Goal: Task Accomplishment & Management: Manage account settings

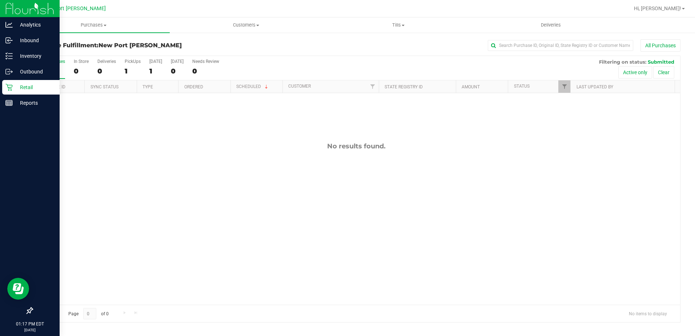
click at [28, 88] on p "Retail" at bounding box center [35, 87] width 44 height 9
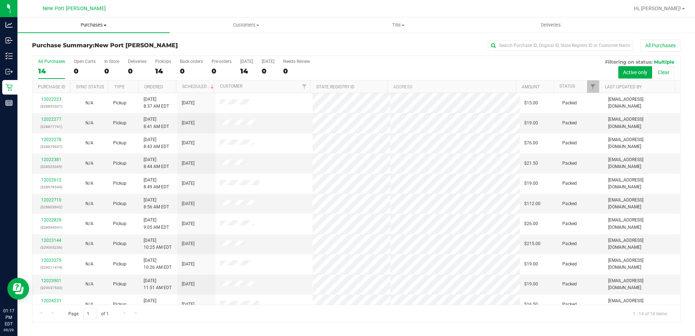
click at [105, 25] on span at bounding box center [105, 25] width 3 height 1
click at [61, 54] on span "Fulfillment" at bounding box center [39, 52] width 45 height 6
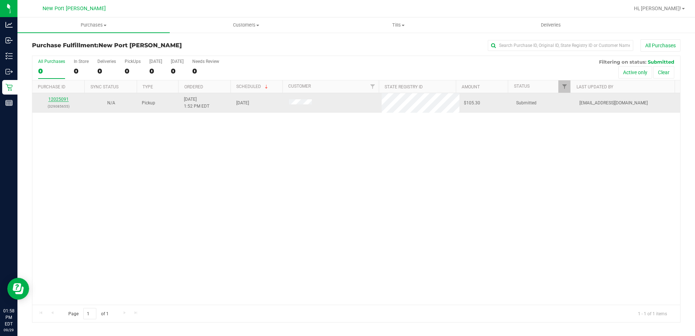
drag, startPoint x: 61, startPoint y: 102, endPoint x: 57, endPoint y: 99, distance: 4.9
click at [61, 102] on div "12025091 (329085655)" at bounding box center [59, 103] width 44 height 14
click at [54, 96] on div "12025091 (329085655)" at bounding box center [59, 103] width 44 height 14
click at [56, 98] on link "12025091" at bounding box center [58, 99] width 20 height 5
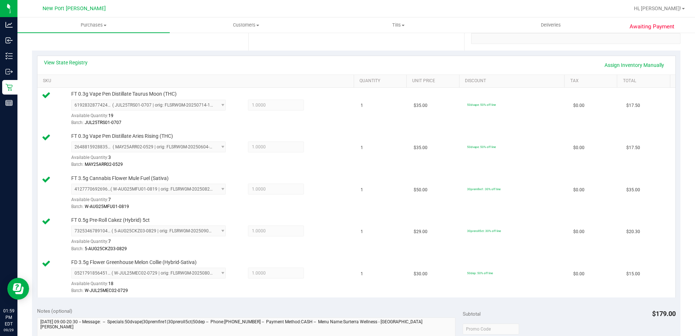
scroll to position [291, 0]
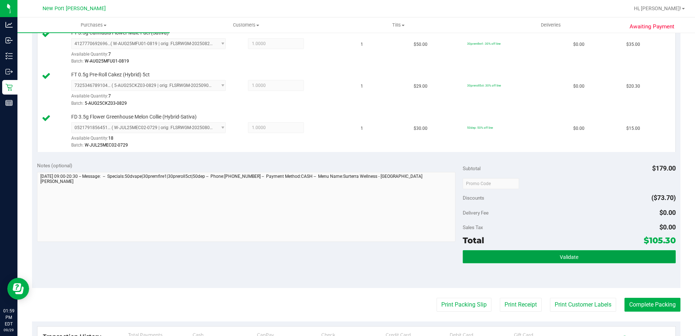
click at [471, 259] on button "Validate" at bounding box center [568, 256] width 213 height 13
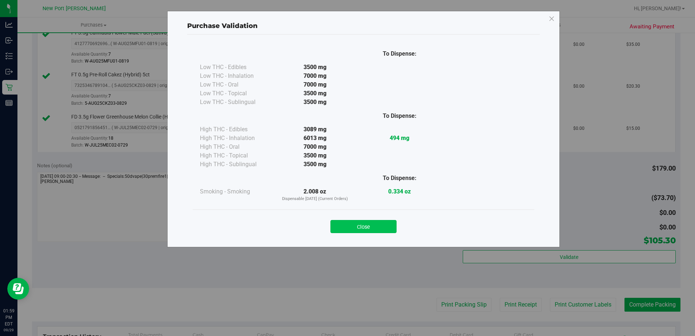
click at [361, 228] on button "Close" at bounding box center [363, 226] width 66 height 13
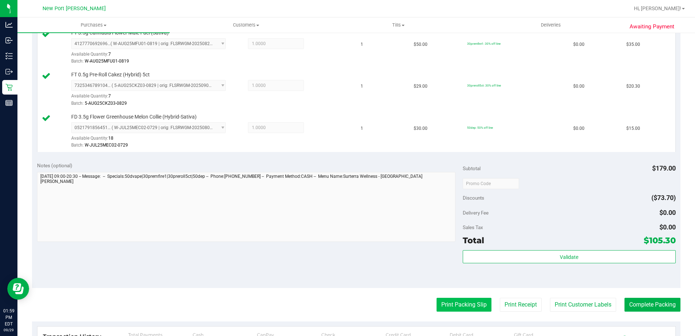
click at [465, 301] on button "Print Packing Slip" at bounding box center [463, 305] width 55 height 14
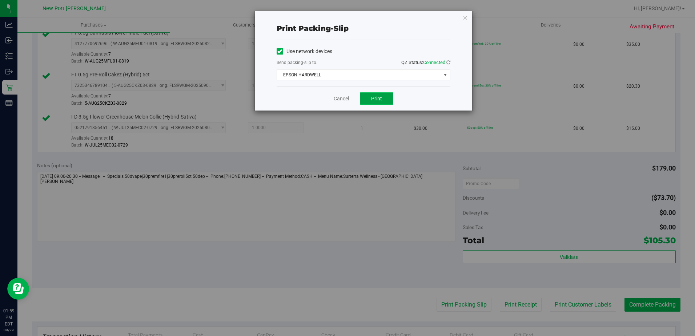
click at [380, 99] on span "Print" at bounding box center [376, 99] width 11 height 6
click at [344, 97] on link "Cancel" at bounding box center [340, 99] width 15 height 8
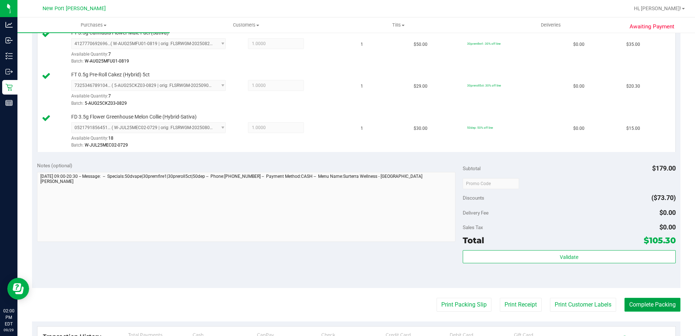
click at [656, 307] on button "Complete Packing" at bounding box center [652, 305] width 56 height 14
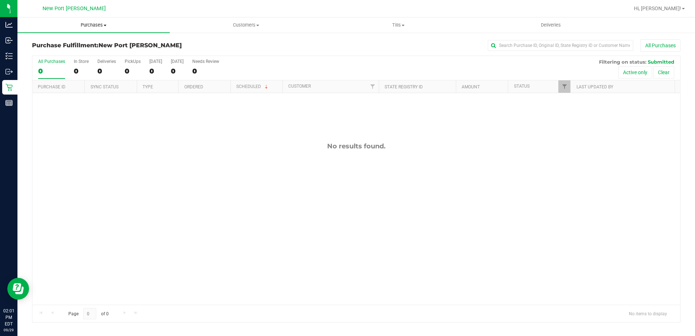
click at [89, 28] on span "Purchases" at bounding box center [93, 25] width 152 height 7
click at [99, 53] on li "Fulfillment" at bounding box center [93, 52] width 152 height 9
click at [100, 24] on span "Purchases" at bounding box center [93, 25] width 152 height 7
click at [74, 55] on li "Fulfillment" at bounding box center [93, 52] width 152 height 9
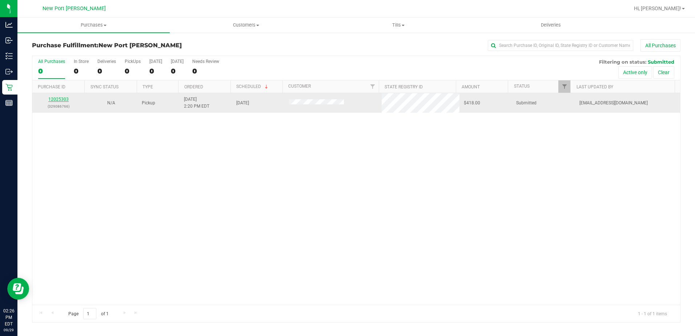
click at [62, 99] on link "12025303" at bounding box center [58, 99] width 20 height 5
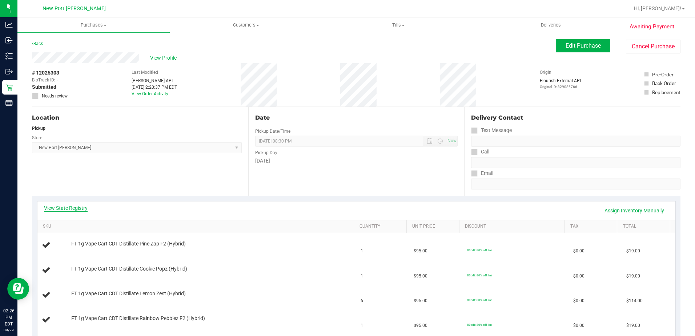
click at [63, 210] on link "View State Registry" at bounding box center [66, 207] width 44 height 7
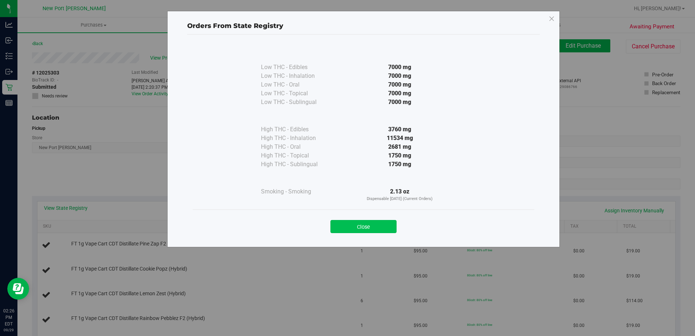
click at [350, 221] on button "Close" at bounding box center [363, 226] width 66 height 13
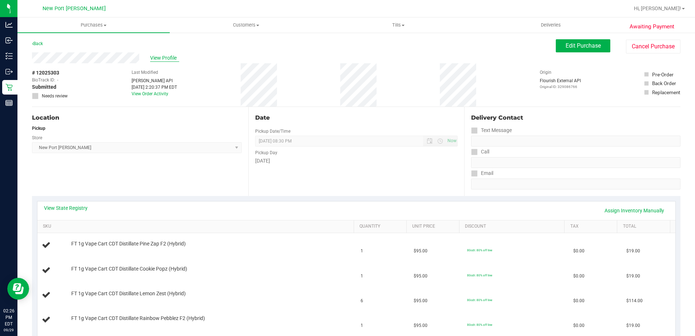
click at [166, 57] on span "View Profile" at bounding box center [164, 58] width 29 height 8
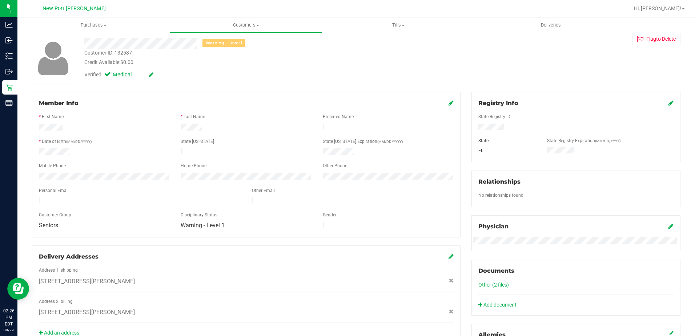
scroll to position [182, 0]
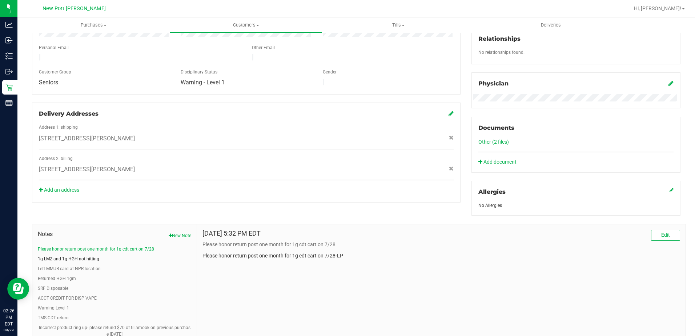
click at [67, 258] on button "1g LMZ and 1g HGH not hitting" at bounding box center [68, 258] width 61 height 7
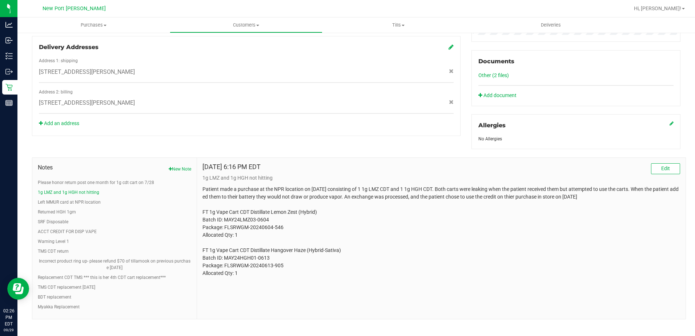
scroll to position [254, 0]
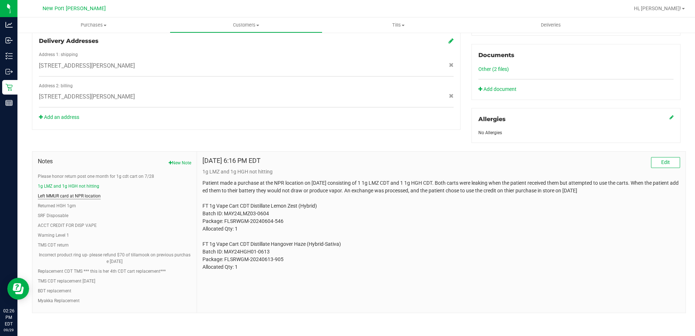
click at [65, 195] on button "Left MMUR card at NPR location" at bounding box center [69, 196] width 63 height 7
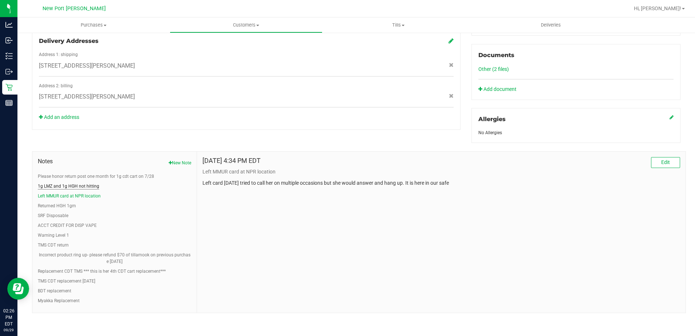
click at [66, 185] on button "1g LMZ and 1g HGH not hitting" at bounding box center [68, 186] width 61 height 7
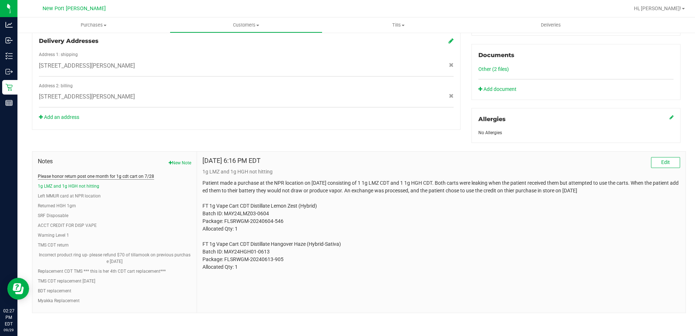
click at [76, 177] on button "Please honor return post one month for 1g cdt cart on 7/28" at bounding box center [96, 176] width 116 height 7
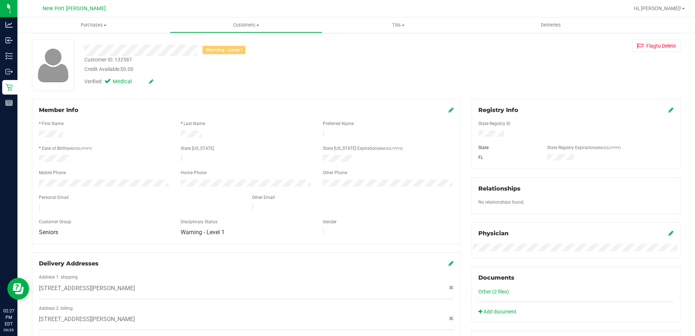
scroll to position [0, 0]
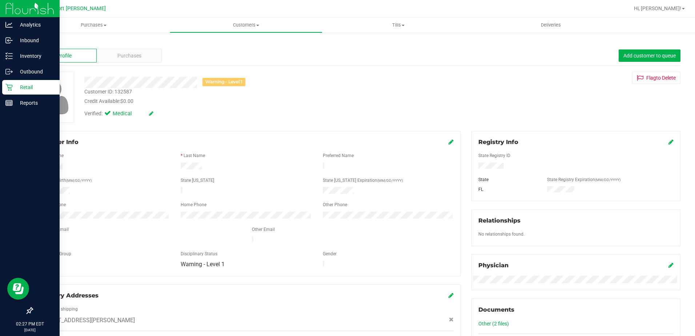
click at [36, 87] on p "Retail" at bounding box center [35, 87] width 44 height 9
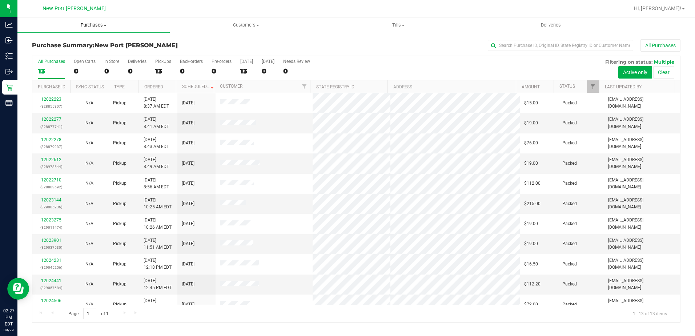
click at [105, 23] on span "Purchases" at bounding box center [93, 25] width 152 height 7
click at [65, 54] on li "Fulfillment" at bounding box center [93, 52] width 152 height 9
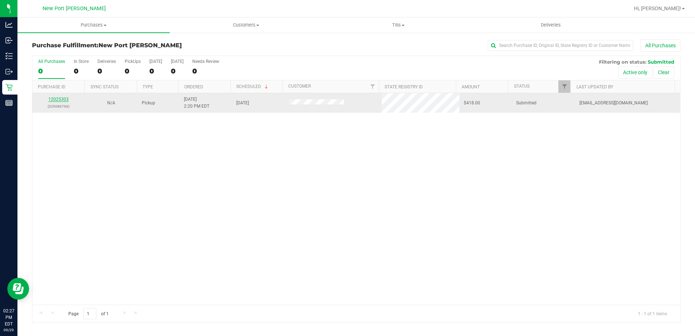
drag, startPoint x: 52, startPoint y: 93, endPoint x: 53, endPoint y: 98, distance: 5.4
click at [52, 96] on td "12025303 (329086766)" at bounding box center [58, 103] width 53 height 20
click at [54, 99] on link "12025303" at bounding box center [58, 99] width 20 height 5
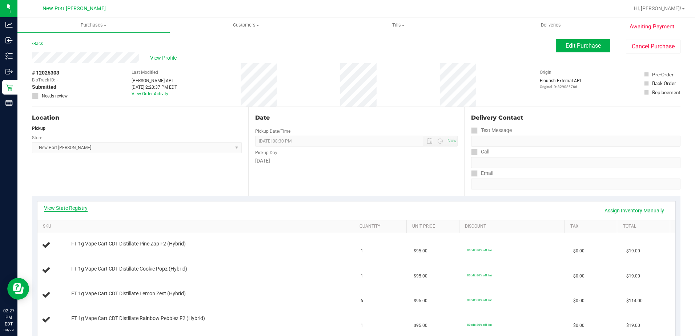
click at [69, 207] on link "View State Registry" at bounding box center [66, 207] width 44 height 7
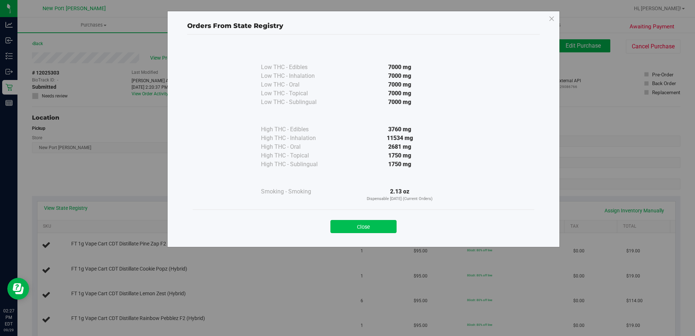
click at [344, 228] on button "Close" at bounding box center [363, 226] width 66 height 13
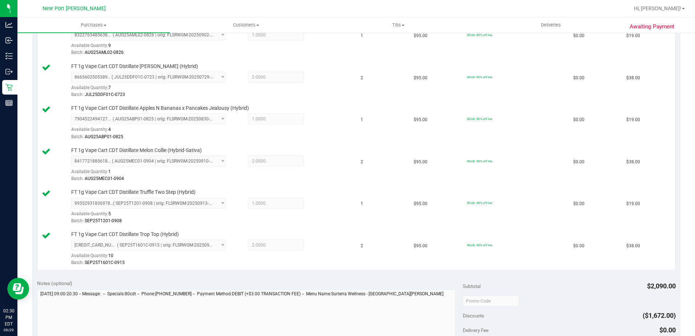
scroll to position [548, 0]
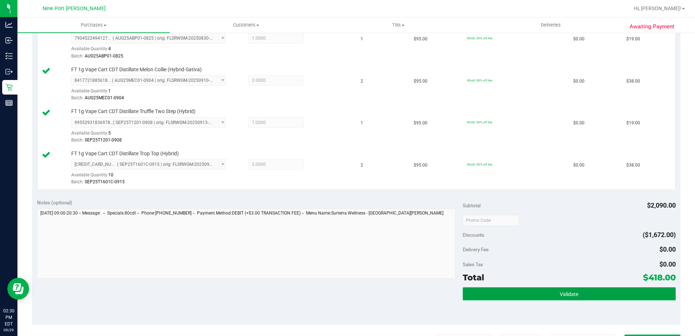
click at [561, 294] on span "Validate" at bounding box center [568, 294] width 19 height 6
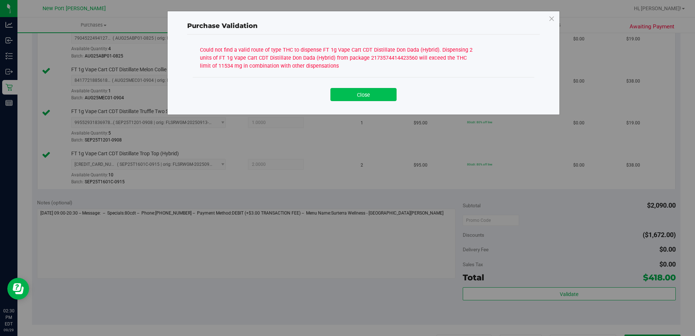
click at [370, 96] on button "Close" at bounding box center [363, 94] width 66 height 13
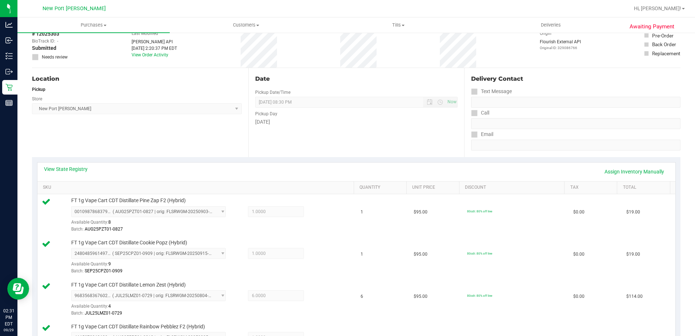
scroll to position [0, 0]
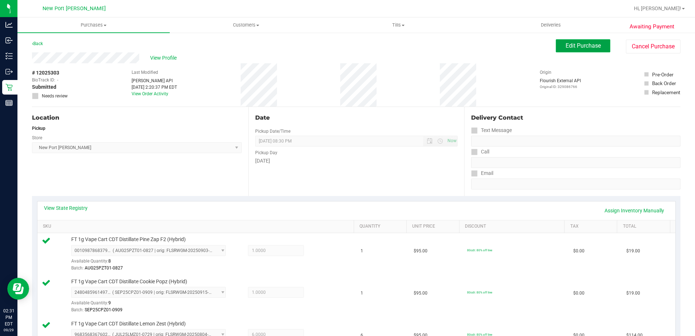
click at [557, 44] on button "Edit Purchase" at bounding box center [582, 45] width 54 height 13
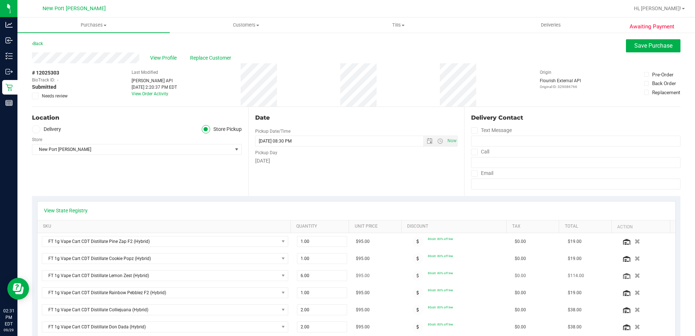
click at [634, 275] on icon "button" at bounding box center [636, 275] width 5 height 5
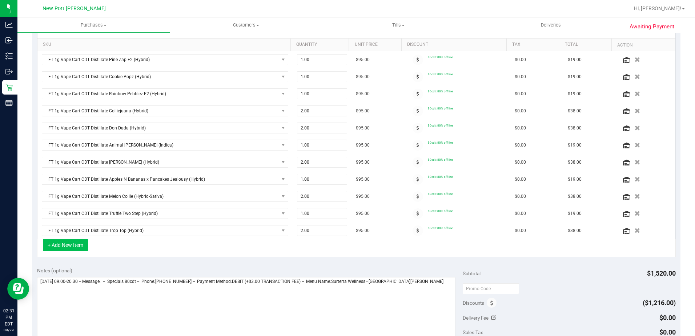
click at [68, 243] on button "+ Add New Item" at bounding box center [65, 245] width 45 height 12
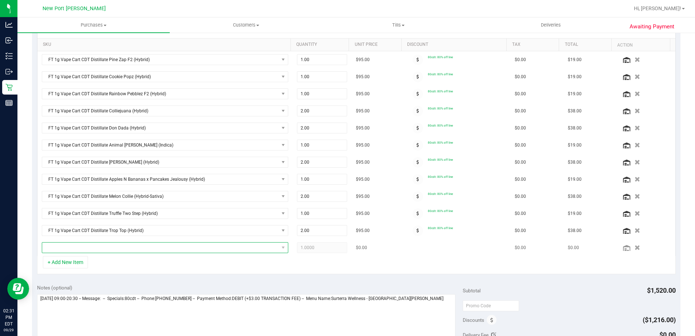
click at [117, 247] on span "NO DATA FOUND" at bounding box center [160, 247] width 236 height 10
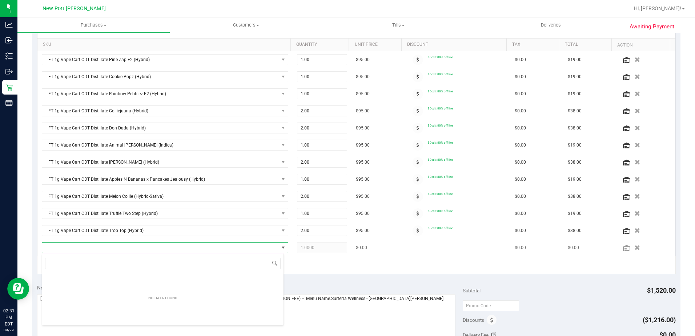
scroll to position [11, 240]
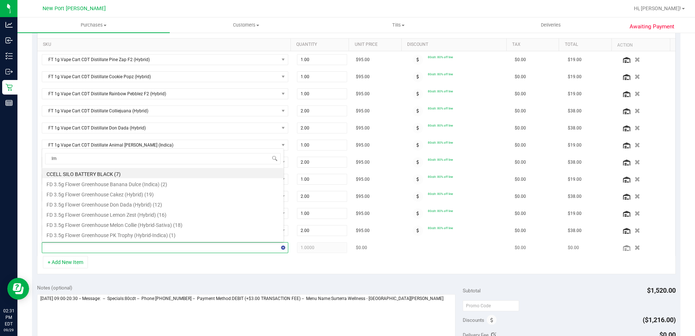
type input "lmz"
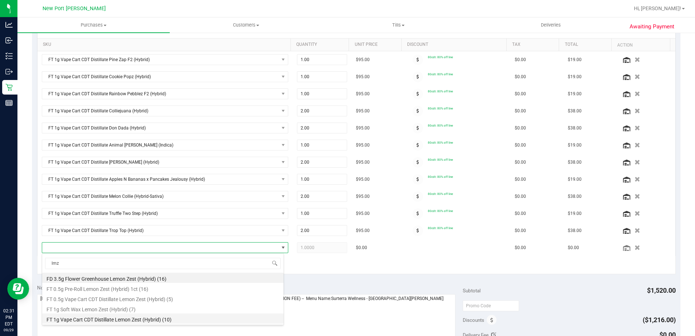
click at [95, 316] on li "FT 1g Vape Cart CDT Distillate Lemon Zest (Hybrid) (10)" at bounding box center [162, 318] width 241 height 10
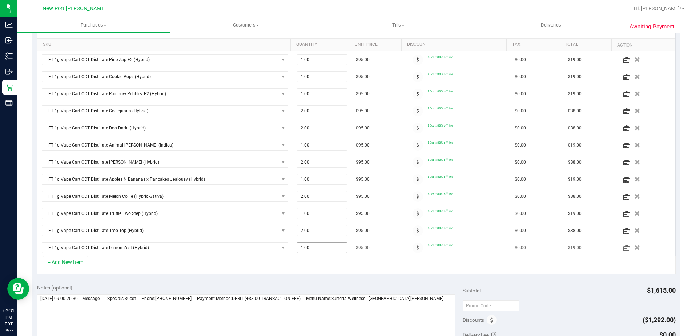
click at [311, 246] on span "1.00 1" at bounding box center [322, 247] width 50 height 11
type input "3"
type input "3.00"
click at [371, 252] on div at bounding box center [356, 153] width 638 height 205
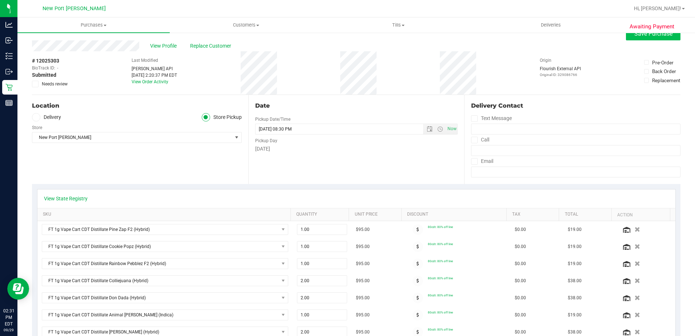
scroll to position [0, 0]
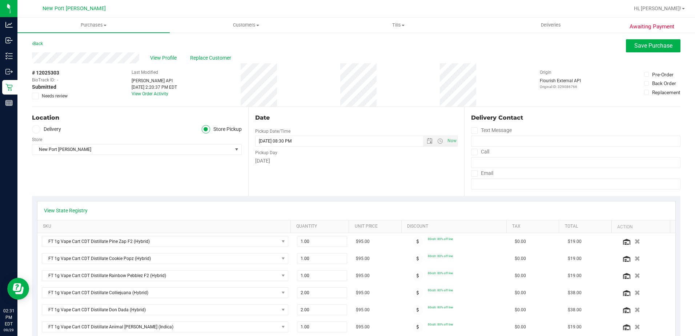
click at [37, 96] on icon at bounding box center [35, 96] width 5 height 0
click at [0, 0] on input "Needs review" at bounding box center [0, 0] width 0 height 0
click at [634, 45] on span "Save Purchase" at bounding box center [653, 45] width 38 height 7
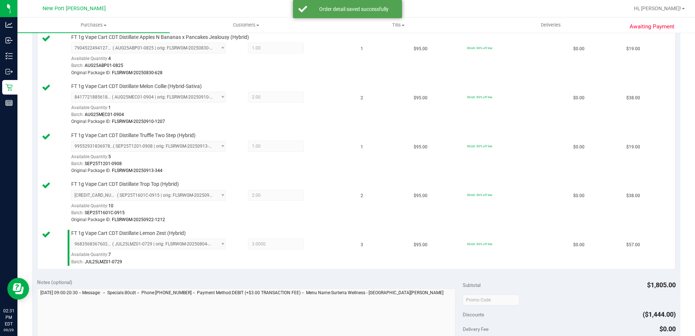
scroll to position [654, 0]
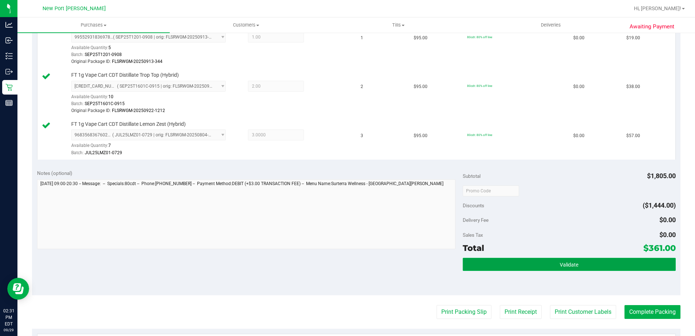
click at [526, 262] on button "Validate" at bounding box center [568, 264] width 213 height 13
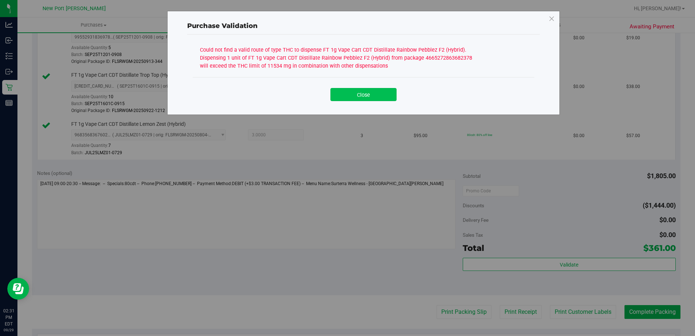
click at [361, 94] on button "Close" at bounding box center [363, 94] width 66 height 13
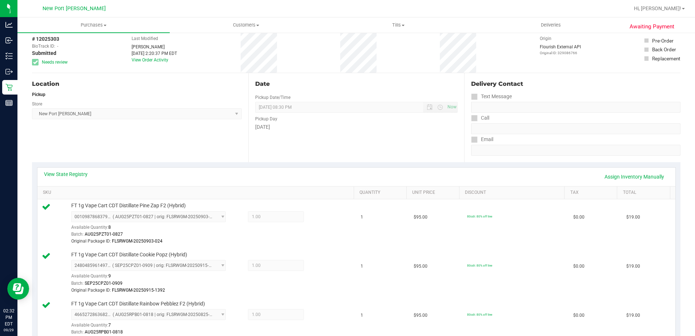
scroll to position [0, 0]
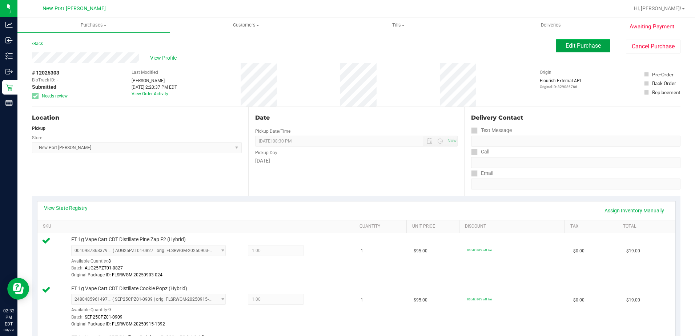
click at [565, 48] on span "Edit Purchase" at bounding box center [582, 45] width 35 height 7
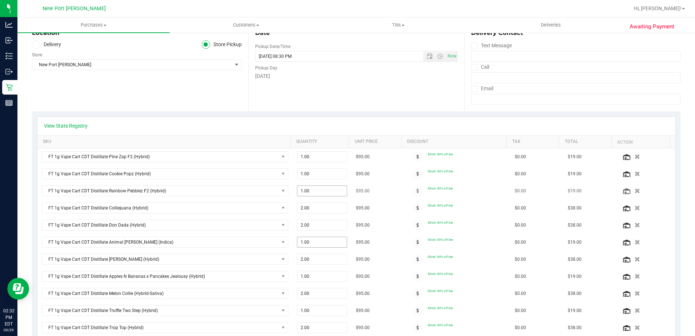
scroll to position [182, 0]
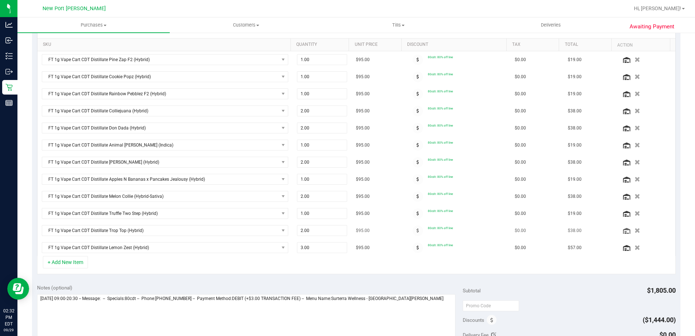
click at [634, 245] on icon "button" at bounding box center [636, 247] width 5 height 5
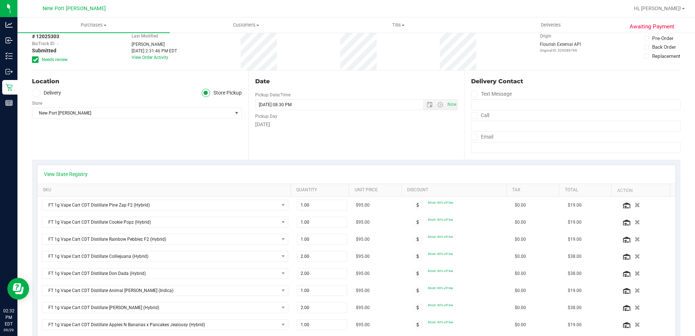
scroll to position [0, 0]
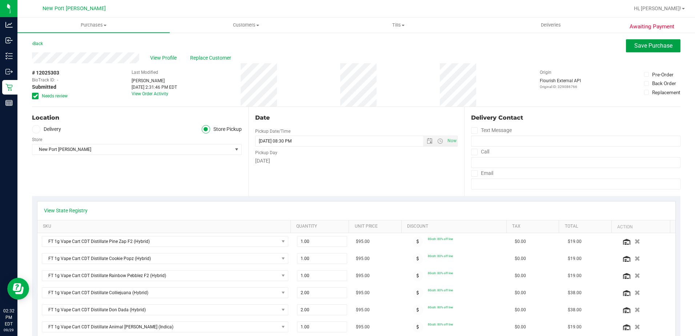
drag, startPoint x: 654, startPoint y: 47, endPoint x: 618, endPoint y: 52, distance: 36.3
click at [654, 47] on span "Save Purchase" at bounding box center [653, 45] width 38 height 7
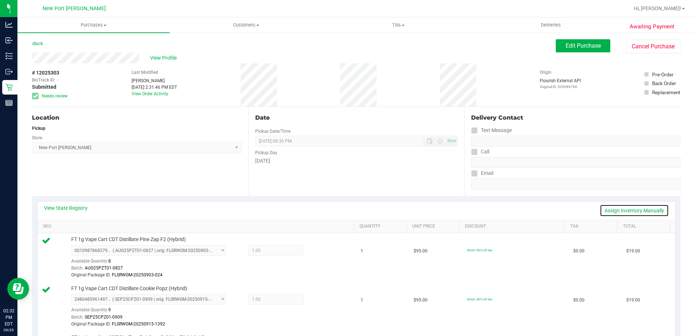
click at [612, 209] on link "Assign Inventory Manually" at bounding box center [633, 210] width 69 height 12
click at [560, 40] on button "Edit Purchase" at bounding box center [582, 45] width 54 height 13
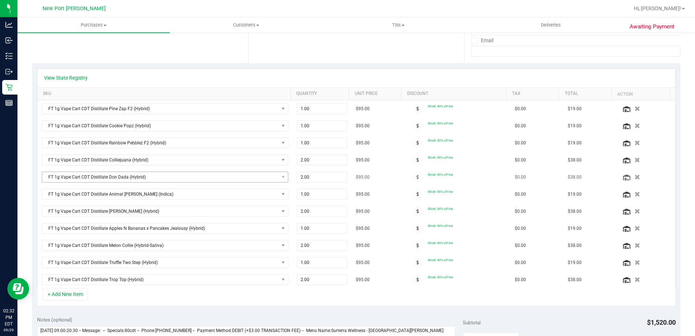
scroll to position [218, 0]
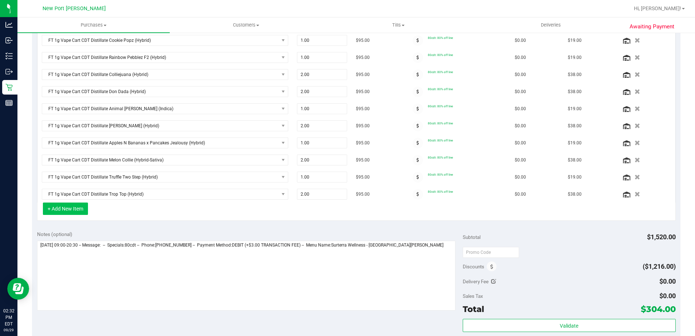
click at [77, 209] on button "+ Add New Item" at bounding box center [65, 208] width 45 height 12
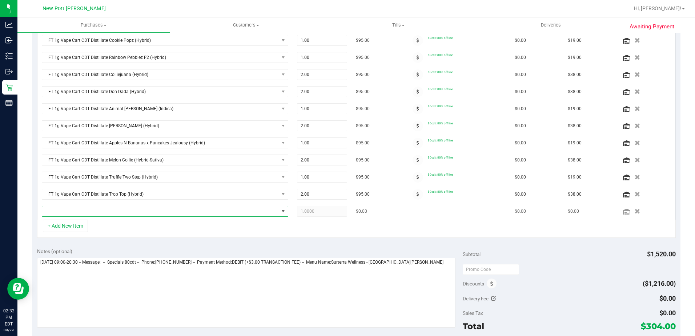
click at [129, 213] on span "NO DATA FOUND" at bounding box center [160, 211] width 236 height 10
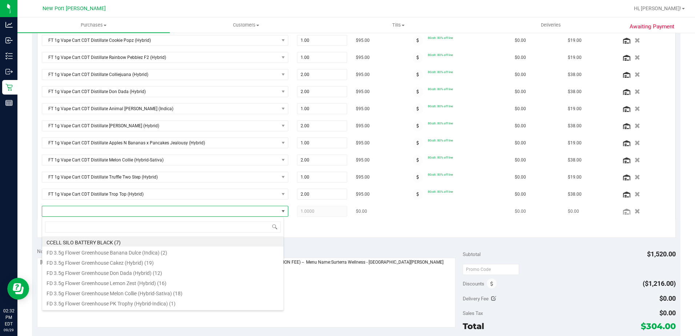
scroll to position [11, 240]
type input "lmz"
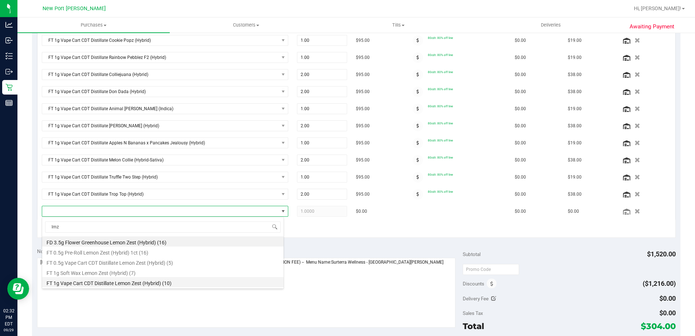
click at [117, 284] on li "FT 1g Vape Cart CDT Distillate Lemon Zest (Hybrid) (10)" at bounding box center [162, 282] width 241 height 10
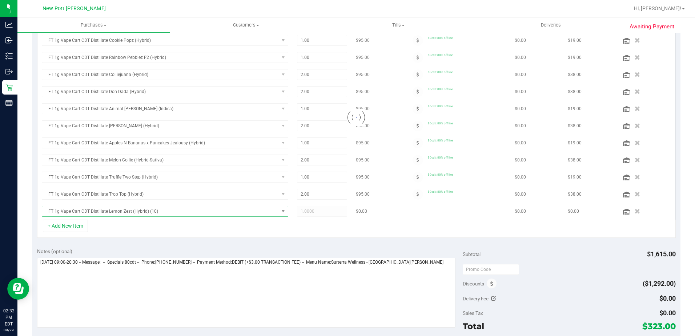
scroll to position [207, 0]
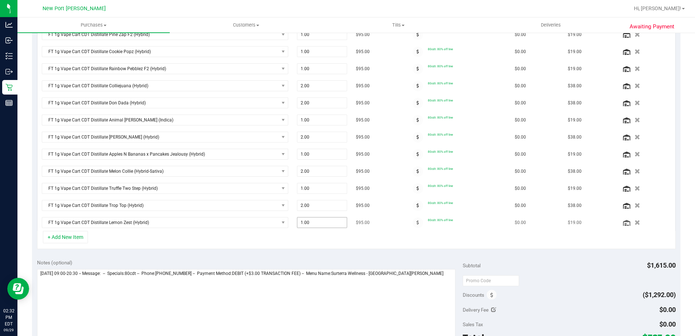
click at [314, 224] on span "1.00 1" at bounding box center [322, 222] width 50 height 11
type input "2"
type input "2.00"
click at [339, 235] on div "+ Add New Item" at bounding box center [356, 240] width 638 height 18
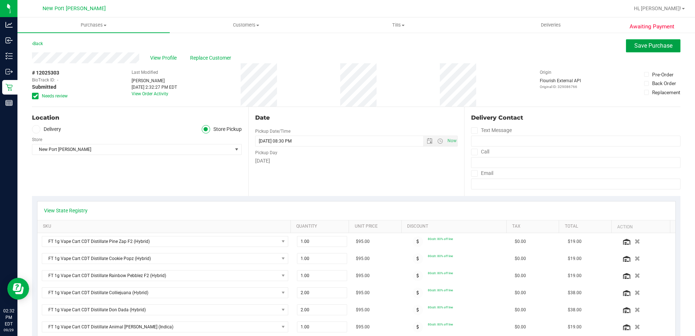
click at [642, 44] on span "Save Purchase" at bounding box center [653, 45] width 38 height 7
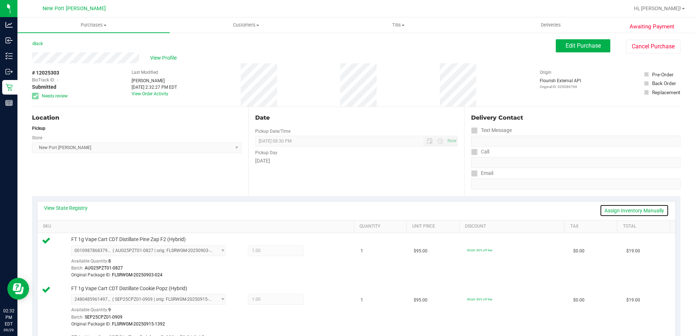
click at [611, 210] on link "Assign Inventory Manually" at bounding box center [633, 210] width 69 height 12
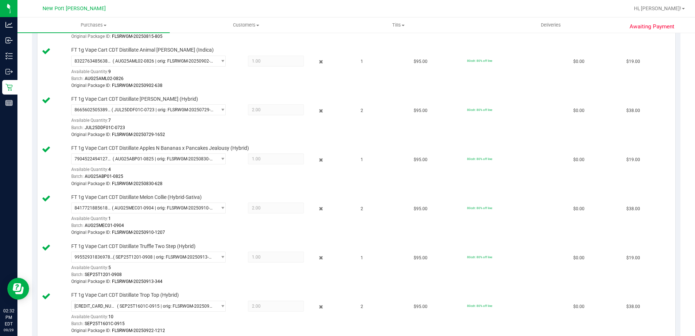
scroll to position [545, 0]
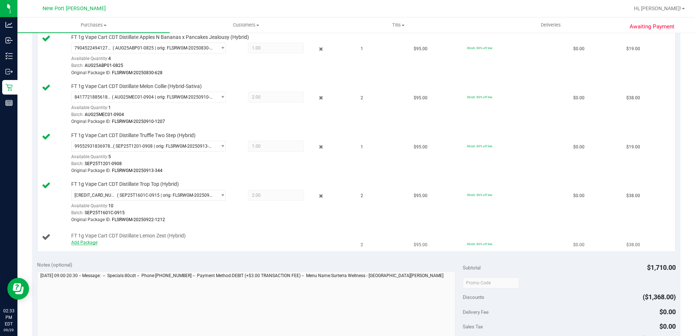
click at [90, 242] on link "Add Package" at bounding box center [84, 242] width 26 height 5
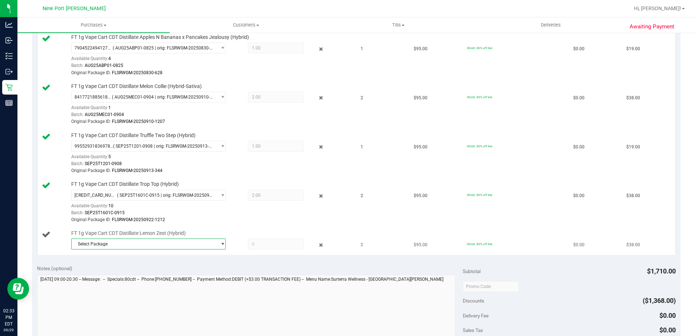
click at [220, 242] on span "select" at bounding box center [222, 244] width 5 height 6
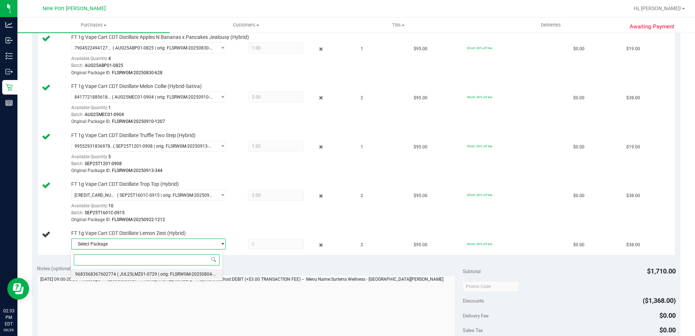
click at [129, 273] on span "( JUL25LMZ01-0729 | orig: FLSRWGM-20250804-2311 )" at bounding box center [171, 273] width 109 height 5
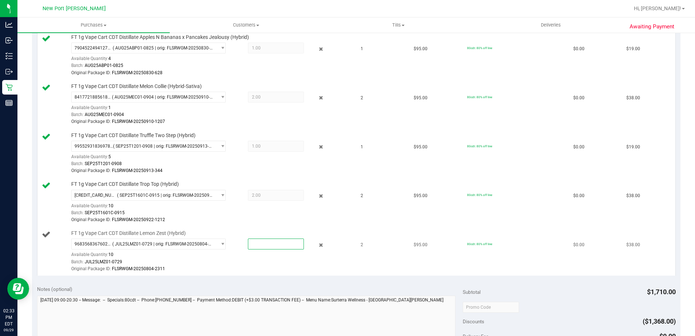
click at [264, 243] on span at bounding box center [276, 243] width 56 height 11
type input "2"
type input "2.0000"
click at [228, 263] on div "Batch: JUL25LMZ01-0729" at bounding box center [210, 261] width 279 height 7
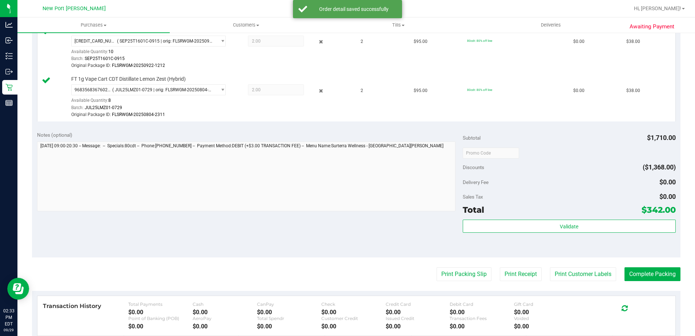
scroll to position [763, 0]
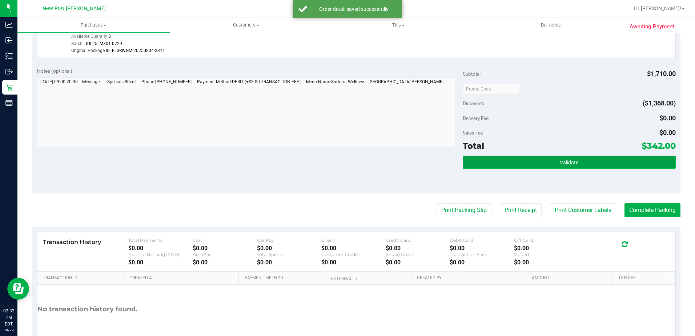
click at [546, 158] on button "Validate" at bounding box center [568, 161] width 213 height 13
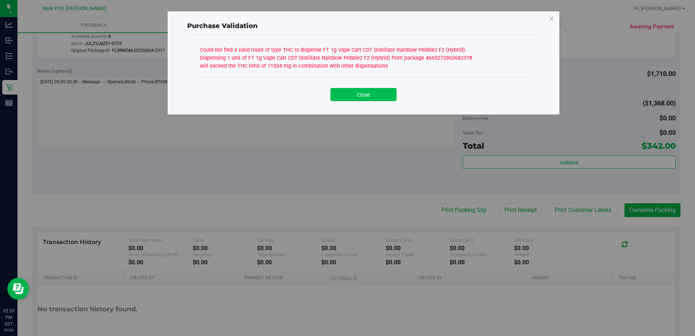
click at [361, 94] on button "Close" at bounding box center [363, 94] width 66 height 13
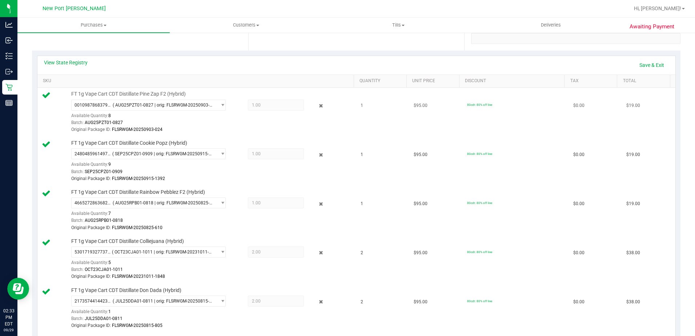
scroll to position [0, 0]
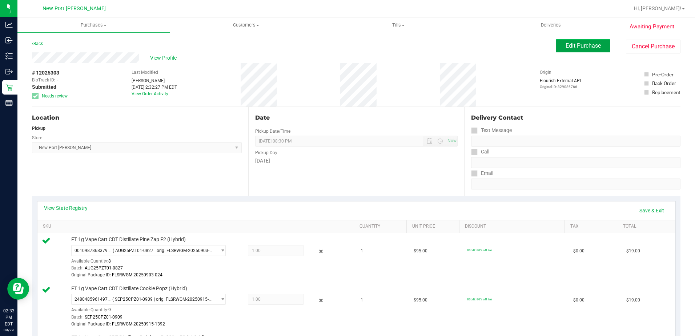
drag, startPoint x: 573, startPoint y: 41, endPoint x: 565, endPoint y: 41, distance: 8.0
click at [573, 41] on button "Edit Purchase" at bounding box center [582, 45] width 54 height 13
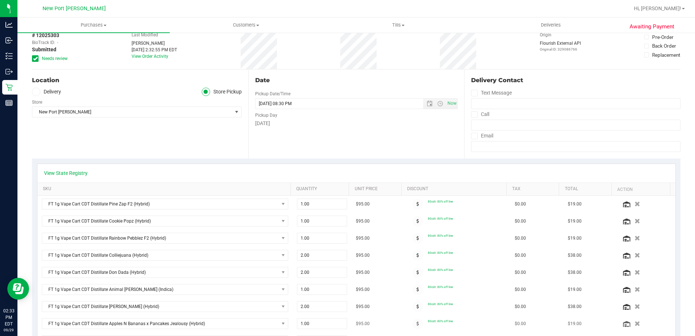
scroll to position [73, 0]
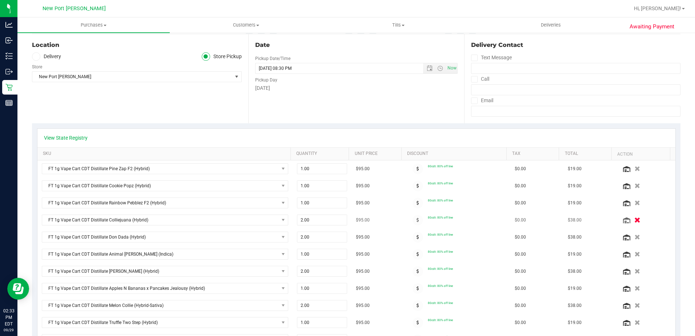
click at [634, 218] on icon "button" at bounding box center [637, 219] width 6 height 5
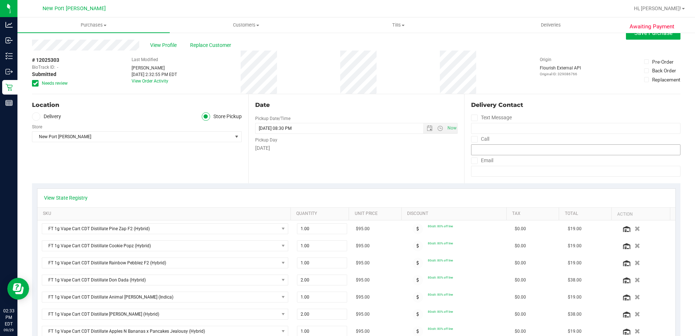
scroll to position [0, 0]
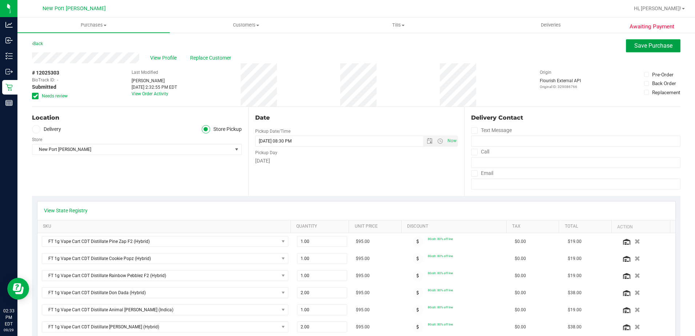
click at [630, 41] on button "Save Purchase" at bounding box center [653, 45] width 54 height 13
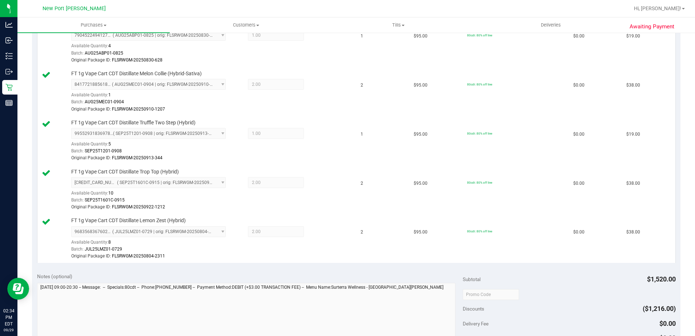
scroll to position [727, 0]
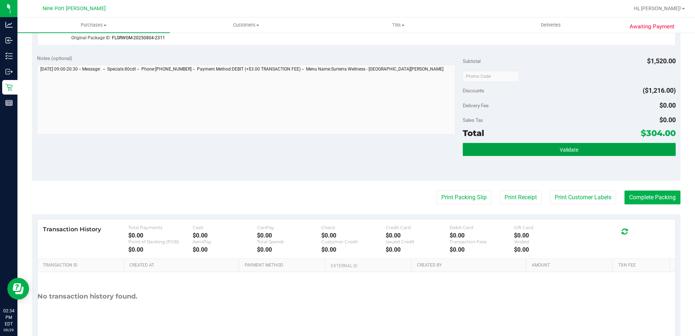
click at [570, 148] on span "Validate" at bounding box center [568, 150] width 19 height 6
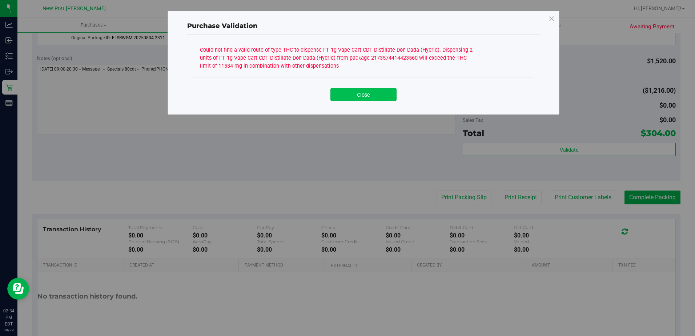
click at [362, 90] on button "Close" at bounding box center [363, 94] width 66 height 13
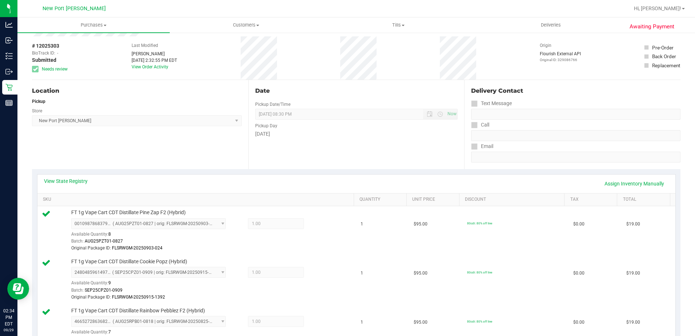
scroll to position [0, 0]
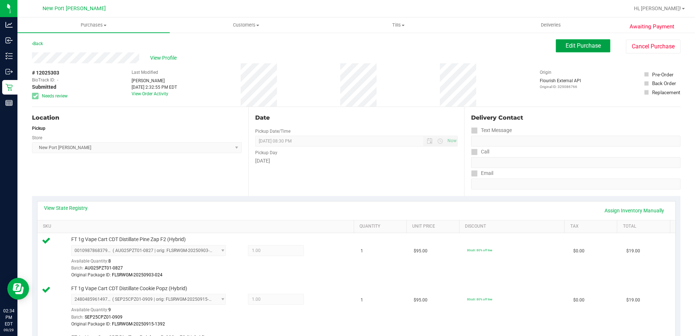
drag, startPoint x: 571, startPoint y: 45, endPoint x: 550, endPoint y: 44, distance: 20.7
click at [571, 45] on span "Edit Purchase" at bounding box center [582, 45] width 35 height 7
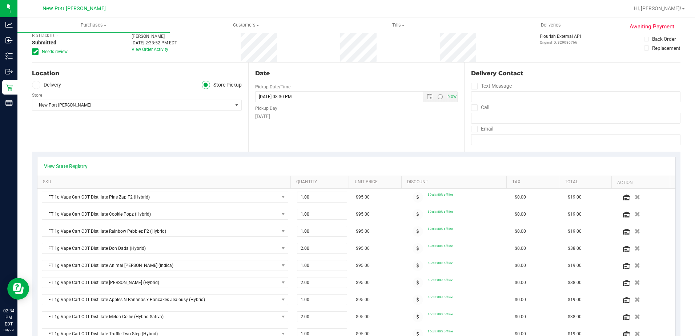
scroll to position [182, 0]
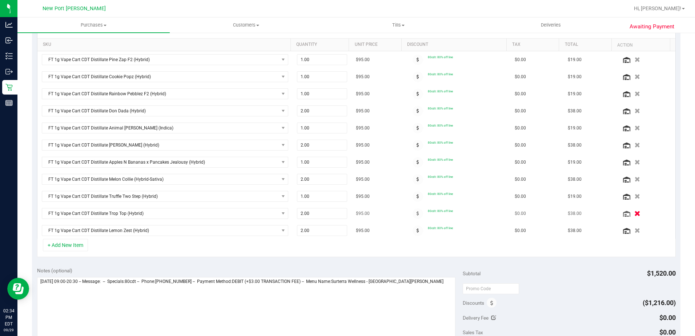
click at [634, 214] on icon "button" at bounding box center [637, 213] width 6 height 5
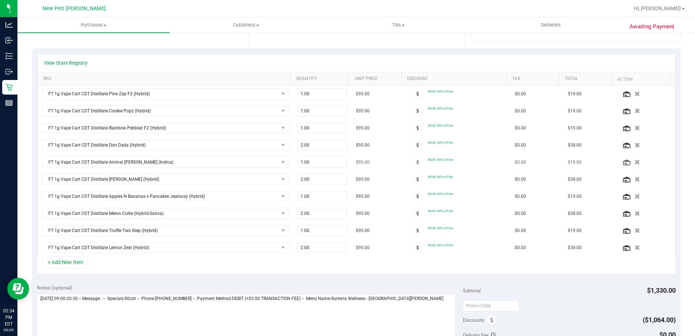
scroll to position [0, 0]
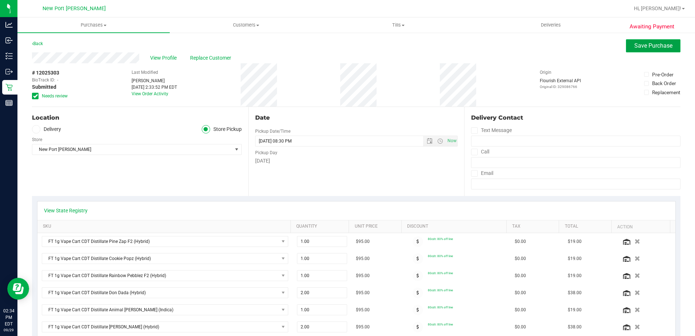
click at [641, 42] on button "Save Purchase" at bounding box center [653, 45] width 54 height 13
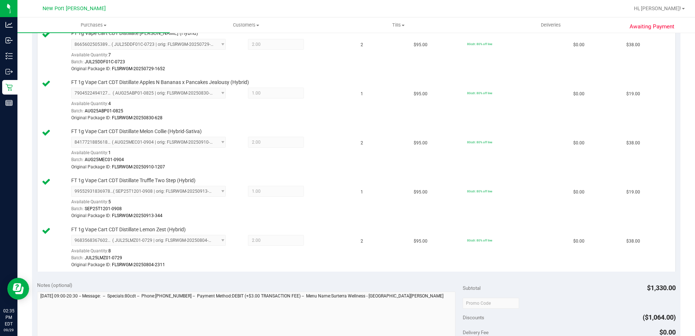
scroll to position [545, 0]
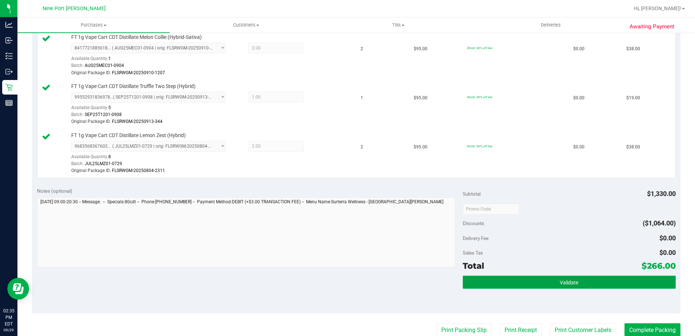
click at [543, 283] on button "Validate" at bounding box center [568, 281] width 213 height 13
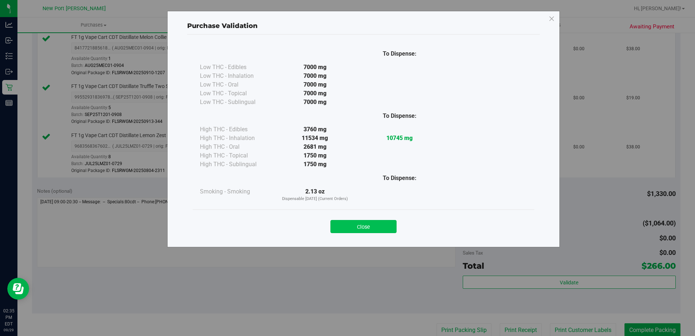
click at [371, 227] on button "Close" at bounding box center [363, 226] width 66 height 13
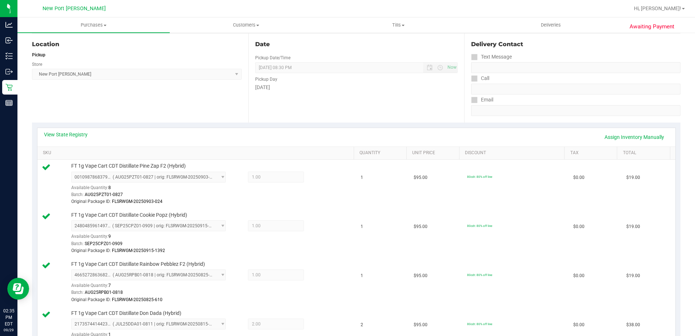
scroll to position [0, 0]
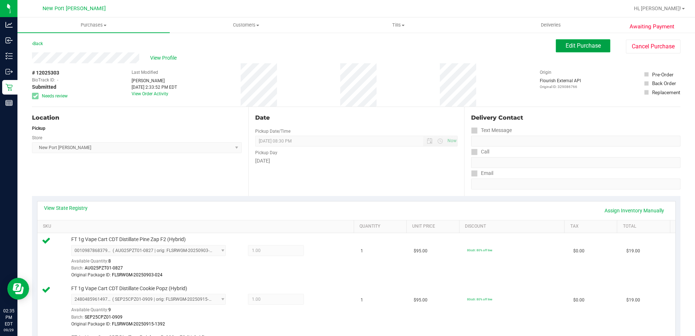
click at [575, 43] on span "Edit Purchase" at bounding box center [582, 45] width 35 height 7
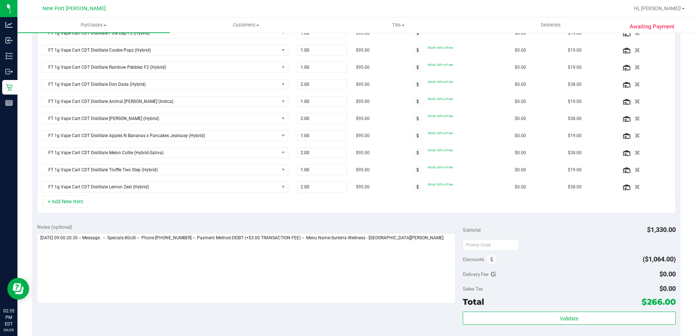
scroll to position [327, 0]
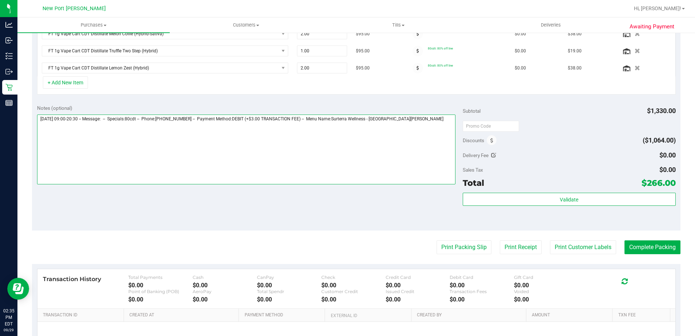
drag, startPoint x: 419, startPoint y: 122, endPoint x: 414, endPoint y: 123, distance: 4.4
click at [419, 122] on textarea at bounding box center [246, 149] width 418 height 70
click at [202, 169] on textarea at bounding box center [246, 149] width 418 height 70
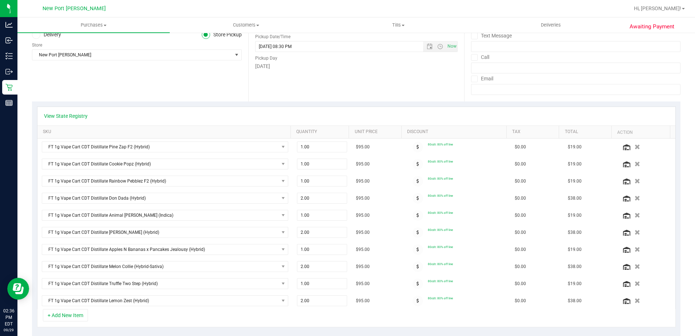
scroll to position [0, 0]
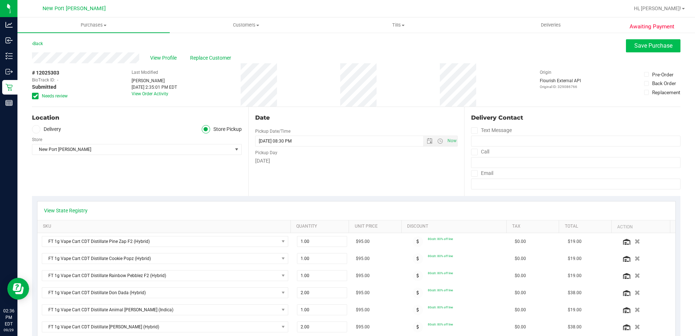
type textarea "[DATE] 09:00-20:30 -- Message: -- Specials:80cdt -- Phone:[PHONE_NUMBER] -- Pay…"
click at [641, 40] on button "Save Purchase" at bounding box center [653, 45] width 54 height 13
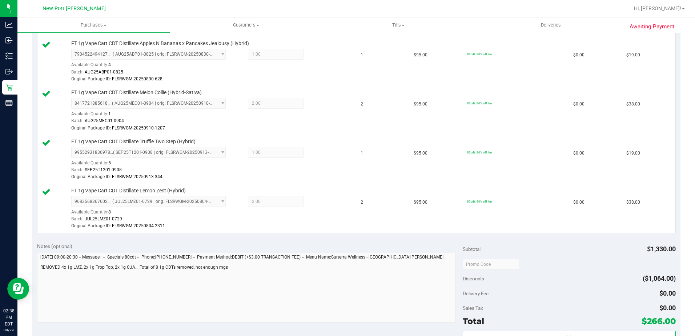
scroll to position [593, 0]
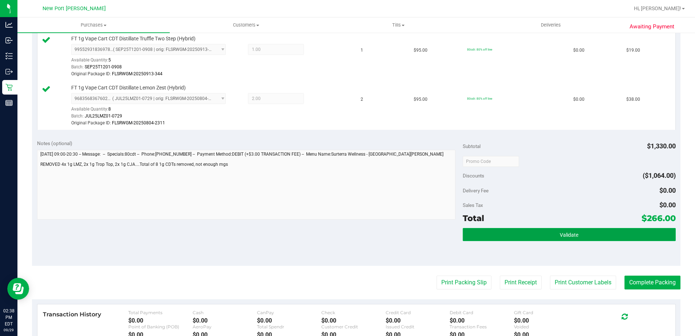
click at [523, 231] on button "Validate" at bounding box center [568, 234] width 213 height 13
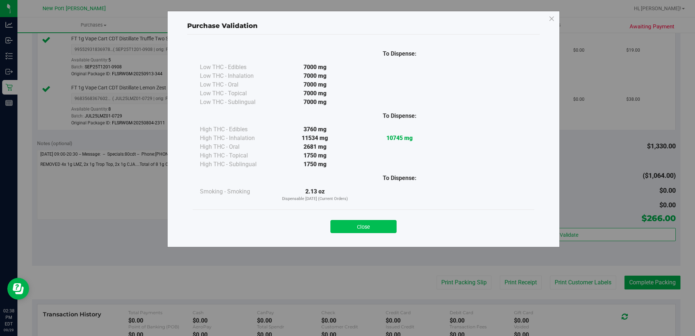
click at [375, 227] on button "Close" at bounding box center [363, 226] width 66 height 13
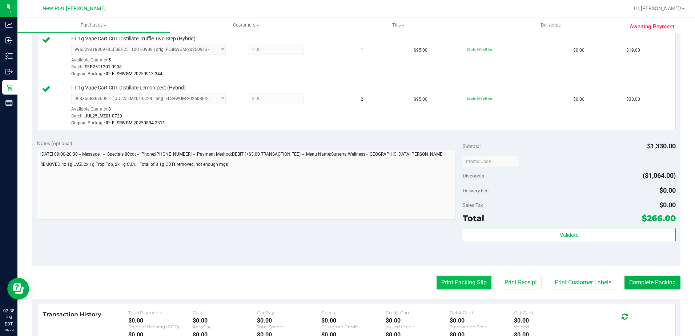
click at [454, 282] on button "Print Packing Slip" at bounding box center [463, 282] width 55 height 14
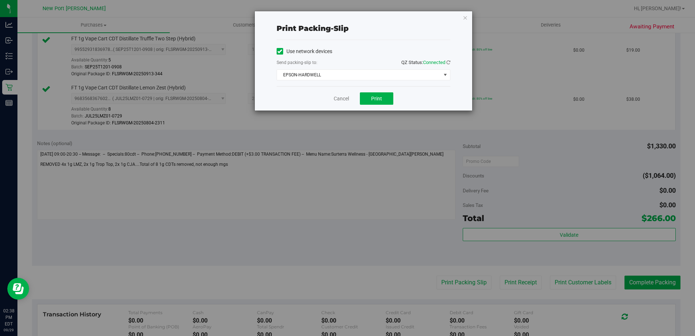
click at [381, 108] on div "Cancel Print" at bounding box center [363, 98] width 174 height 24
click at [379, 97] on span "Print" at bounding box center [376, 99] width 11 height 6
click at [342, 96] on link "Cancel" at bounding box center [340, 99] width 15 height 8
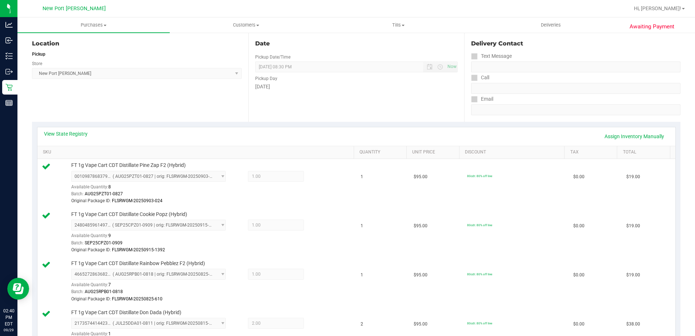
scroll to position [0, 0]
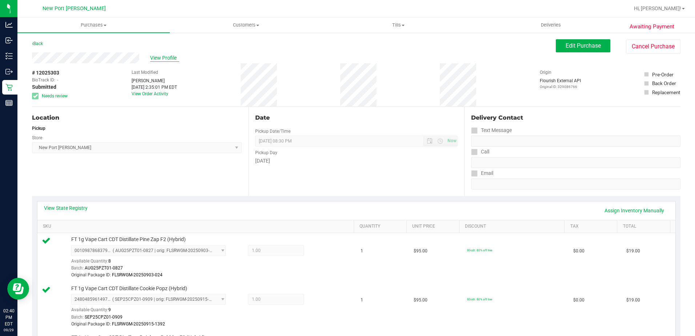
click at [163, 59] on span "View Profile" at bounding box center [164, 58] width 29 height 8
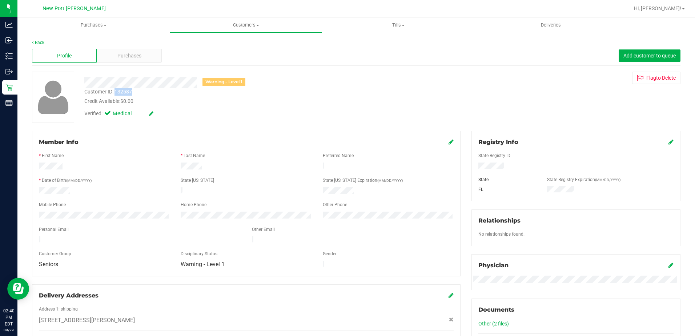
drag, startPoint x: 114, startPoint y: 91, endPoint x: 132, endPoint y: 94, distance: 17.3
click at [132, 94] on div "Customer ID: 132587" at bounding box center [108, 92] width 48 height 8
drag, startPoint x: 132, startPoint y: 94, endPoint x: 125, endPoint y: 92, distance: 6.7
copy div "132587"
click at [131, 54] on span "Purchases" at bounding box center [129, 56] width 24 height 8
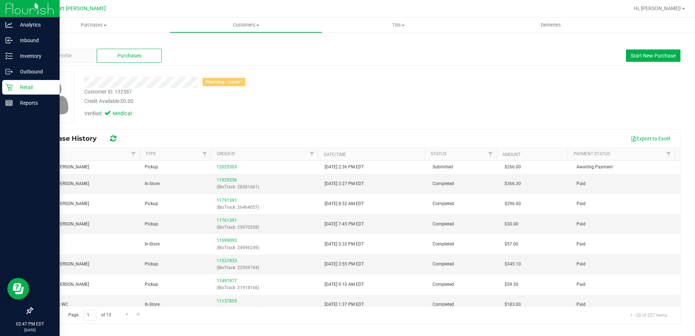
click at [23, 89] on p "Retail" at bounding box center [35, 87] width 44 height 9
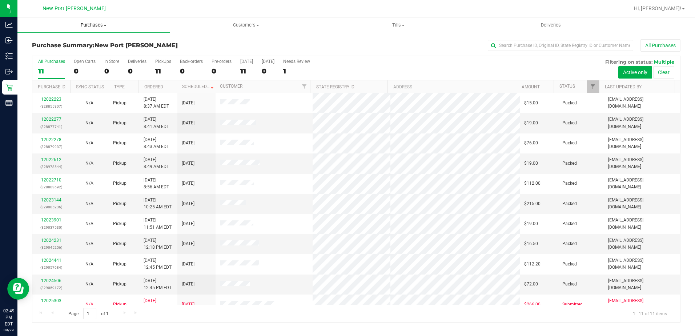
click at [106, 25] on span at bounding box center [105, 25] width 3 height 1
click at [58, 51] on span "Fulfillment" at bounding box center [39, 52] width 45 height 6
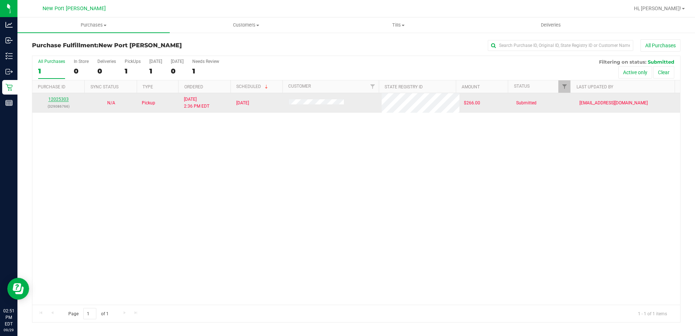
click at [60, 98] on link "12025303" at bounding box center [58, 99] width 20 height 5
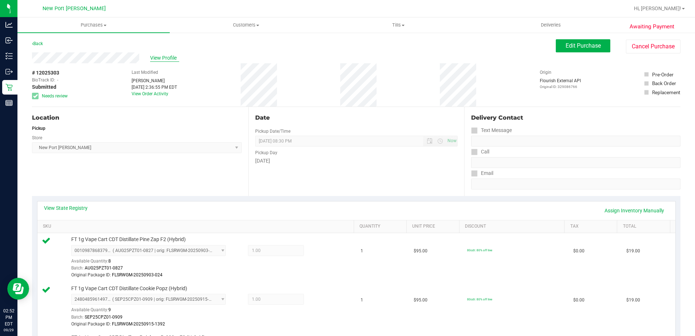
click at [157, 57] on span "View Profile" at bounding box center [164, 58] width 29 height 8
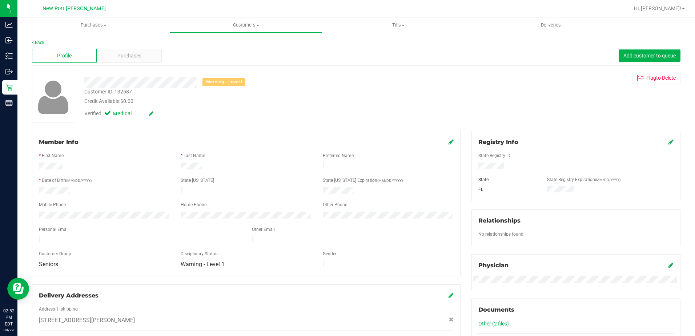
click at [448, 142] on icon at bounding box center [450, 142] width 5 height 6
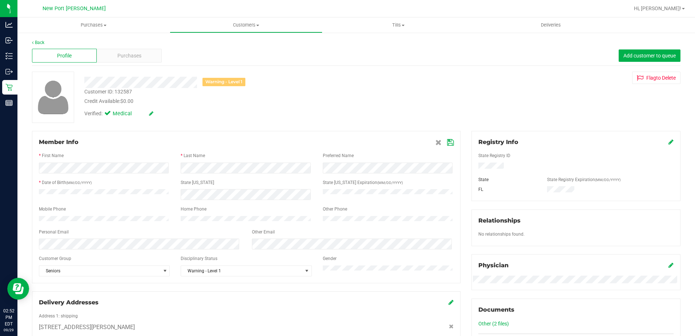
click at [448, 142] on icon at bounding box center [450, 142] width 7 height 6
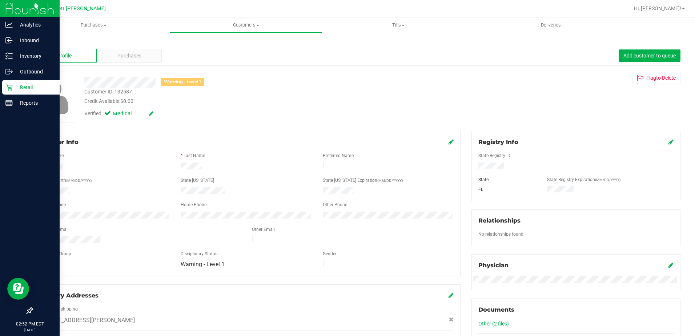
click at [20, 86] on p "Retail" at bounding box center [35, 87] width 44 height 9
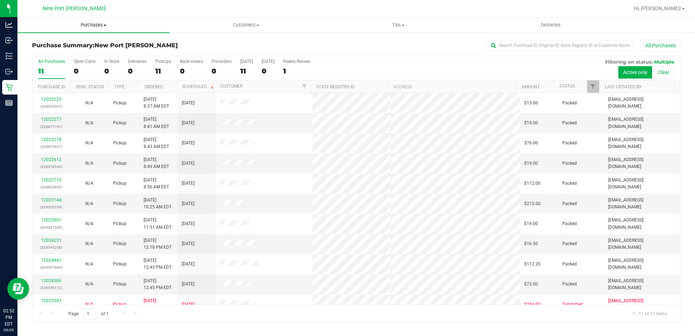
click at [106, 26] on span "Purchases" at bounding box center [93, 25] width 152 height 7
click at [62, 54] on li "Fulfillment" at bounding box center [93, 52] width 152 height 9
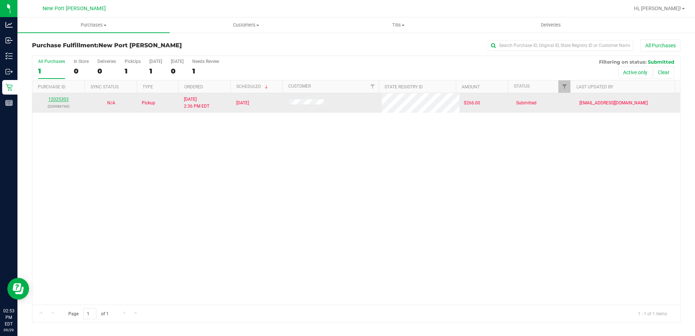
click at [61, 99] on link "12025303" at bounding box center [58, 99] width 20 height 5
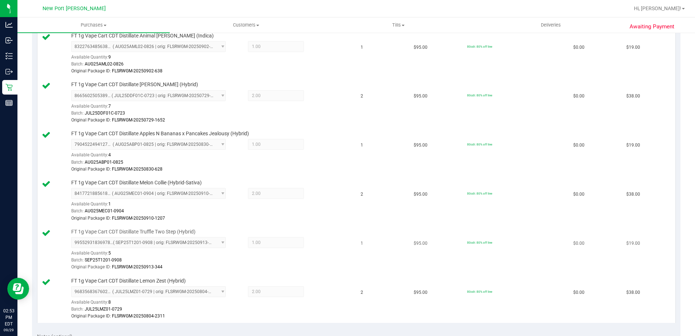
scroll to position [618, 0]
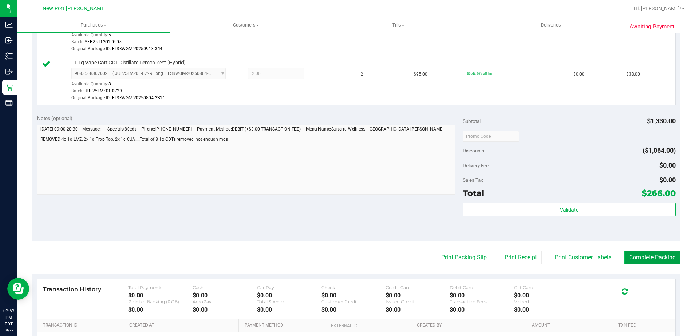
click at [652, 255] on button "Complete Packing" at bounding box center [652, 257] width 56 height 14
